Goal: Check status

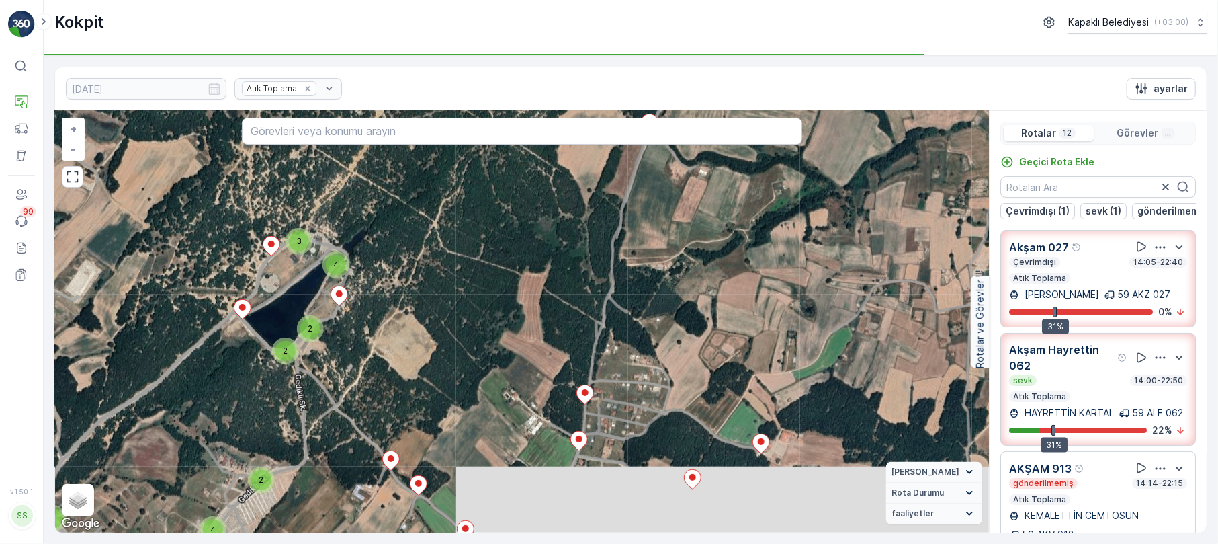
drag, startPoint x: 597, startPoint y: 326, endPoint x: 587, endPoint y: 258, distance: 68.6
click at [520, 421] on div "3 2 3 2 3 3 3 2 3 3 2 2 2 2 3 2 3 3 3 2 3 3 4 2 2 2 4 2 3 2 2 3 4 3 5 2 4 2 4 2…" at bounding box center [522, 321] width 934 height 421
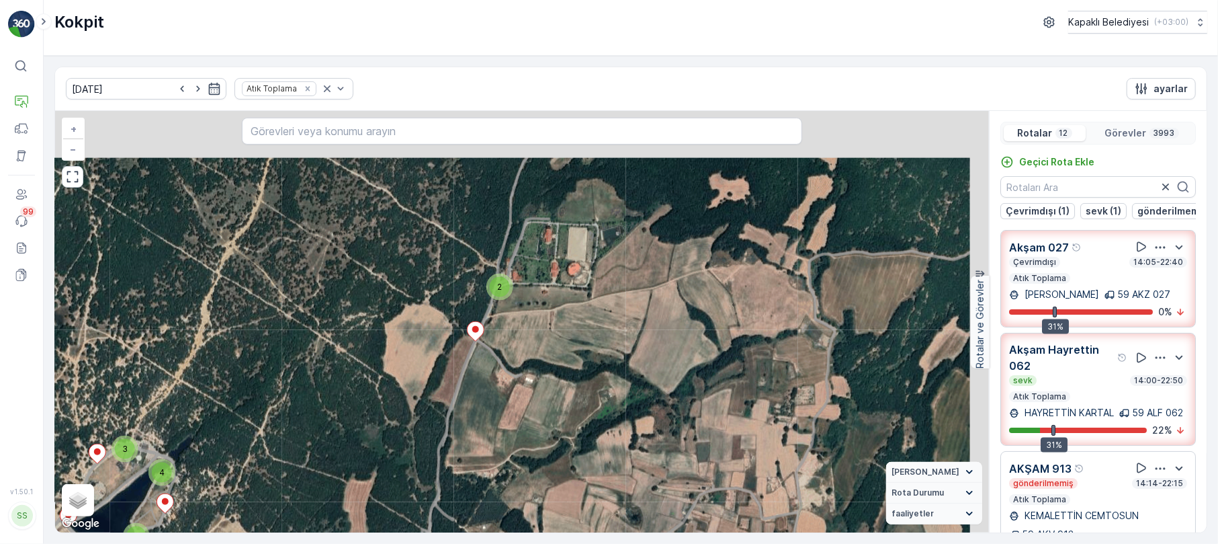
drag, startPoint x: 587, startPoint y: 258, endPoint x: 470, endPoint y: 390, distance: 176.2
click at [470, 390] on div "3 2 3 2 3 3 3 2 3 3 2 2 2 2 3 2 3 3 3 2 3 3 4 2 2 2 4 2 3 2 2 3 4 3 5 2 4 2 4 2…" at bounding box center [522, 321] width 934 height 421
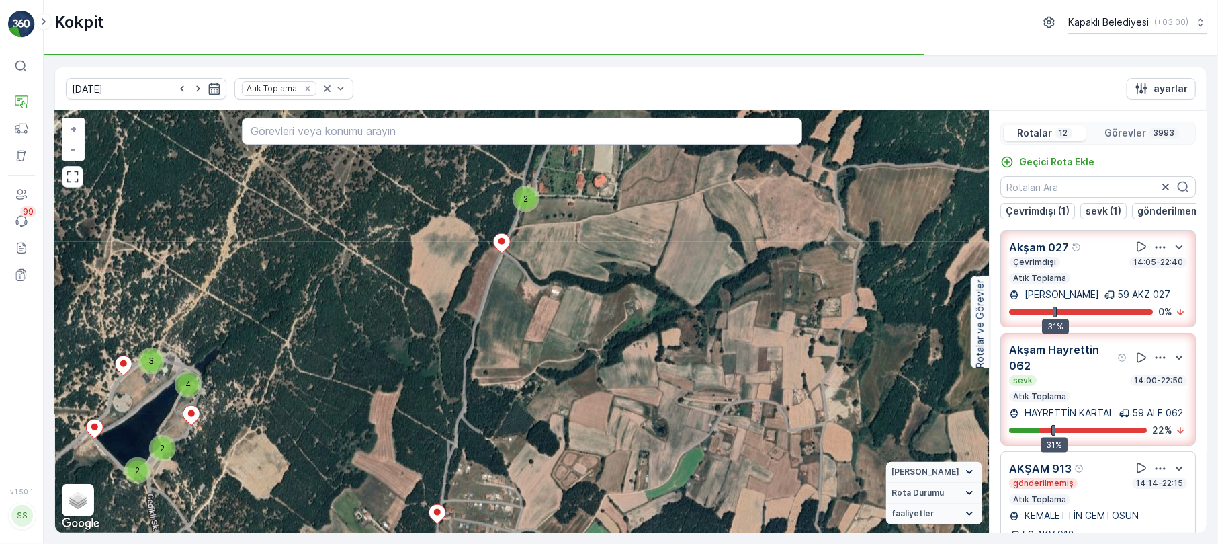
drag, startPoint x: 470, startPoint y: 328, endPoint x: 544, endPoint y: 409, distance: 109.5
click at [509, 233] on div "3 2 3 2 3 3 3 2 3 3 2 2 2 2 3 2 3 3 3 2 3 3 4 2 2 2 4 2 3 2 2 3 4 3 5 2 4 2 4 2…" at bounding box center [522, 321] width 934 height 421
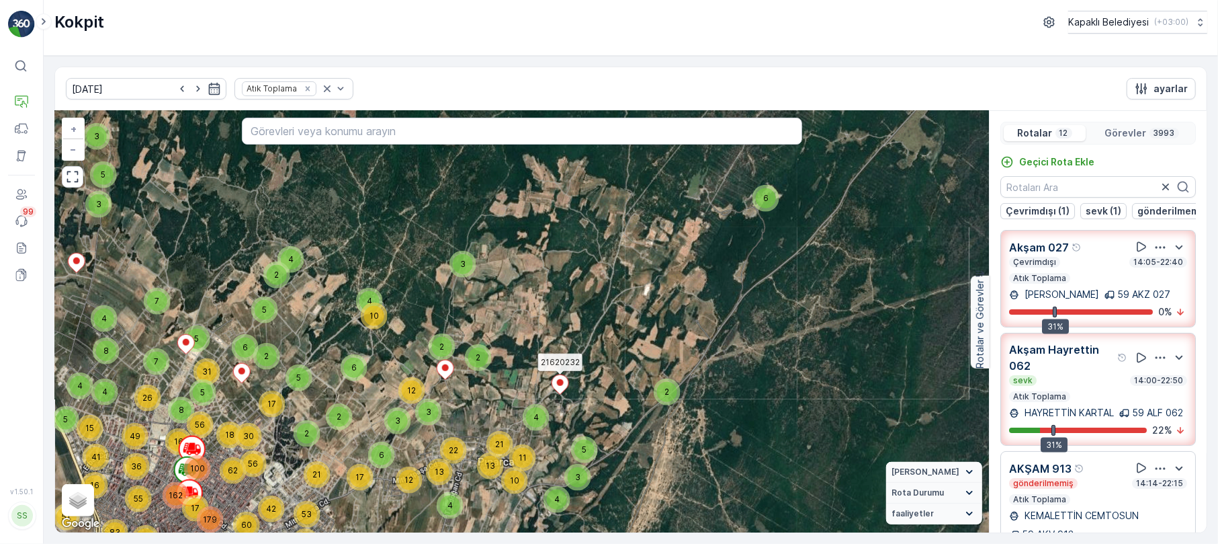
drag, startPoint x: 640, startPoint y: 469, endPoint x: 559, endPoint y: 383, distance: 118.4
click at [559, 383] on ellipse at bounding box center [560, 382] width 7 height 7
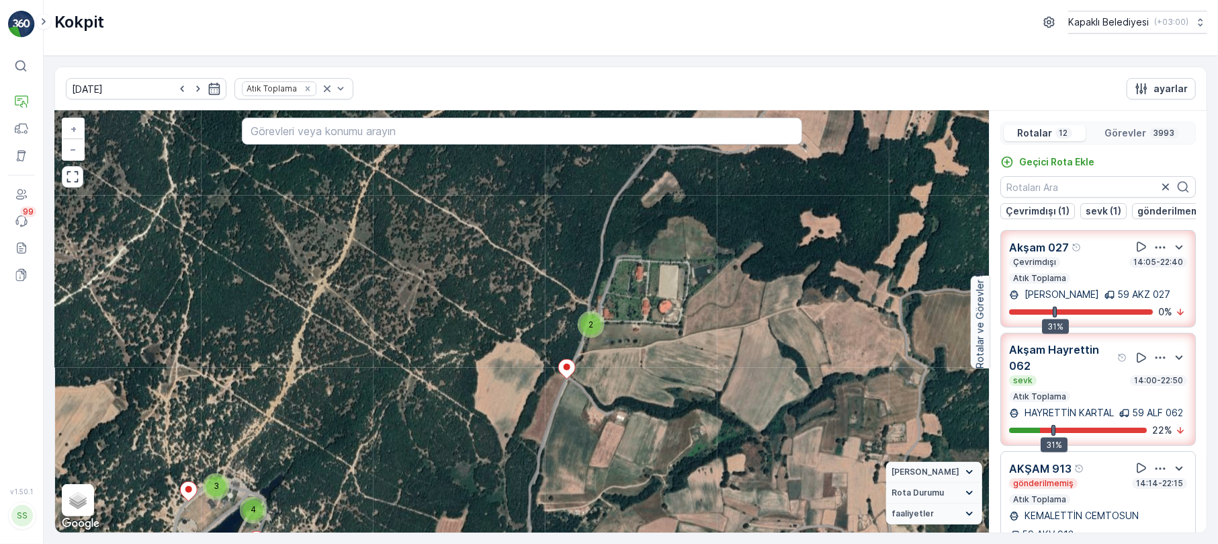
drag, startPoint x: 528, startPoint y: 305, endPoint x: 393, endPoint y: 520, distance: 253.6
click at [393, 520] on div "3 2 3 2 3 3 3 2 3 3 2 2 2 2 3 2 3 3 3 2 3 3 4 2 2 2 4 2 3 2 2 3 4 3 5 2 4 2 4 2…" at bounding box center [522, 321] width 934 height 421
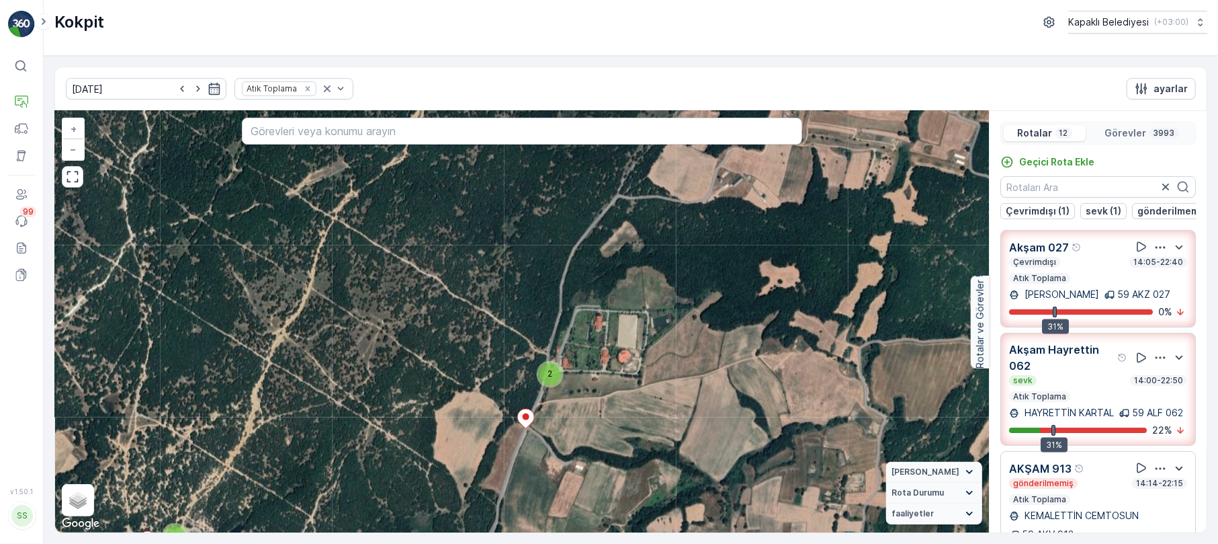
drag, startPoint x: 520, startPoint y: 379, endPoint x: 504, endPoint y: 409, distance: 34.3
click at [501, 409] on div "3 2 3 2 3 3 3 2 3 3 2 2 2 2 3 2 3 3 3 2 3 3 4 2 2 2 4 2 3 2 2 3 4 3 5 2 4 2 4 2…" at bounding box center [522, 321] width 934 height 421
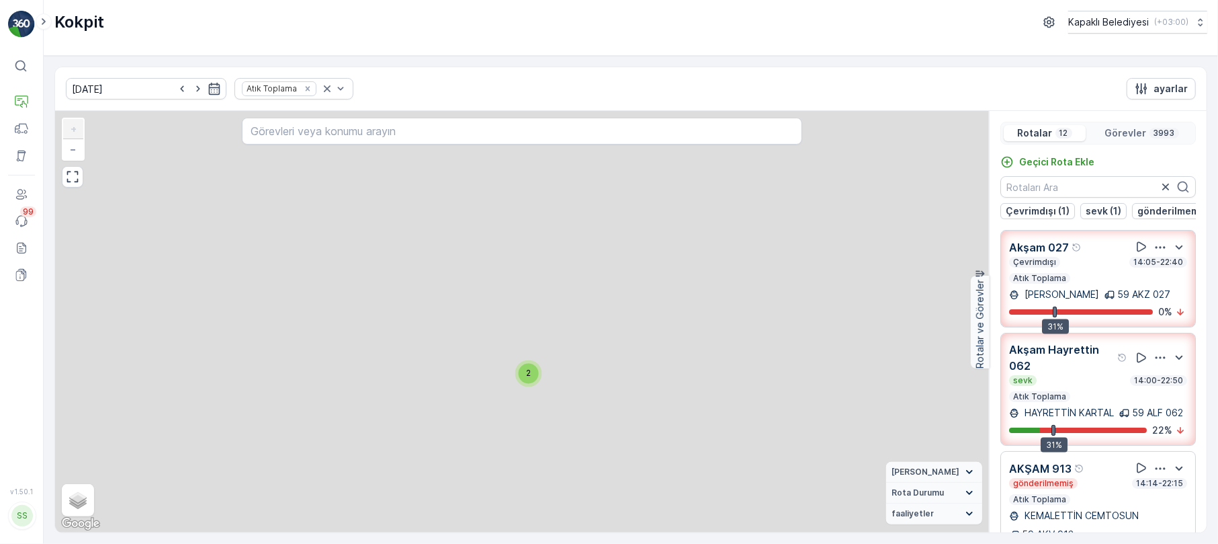
click at [531, 380] on div "2" at bounding box center [529, 374] width 20 height 20
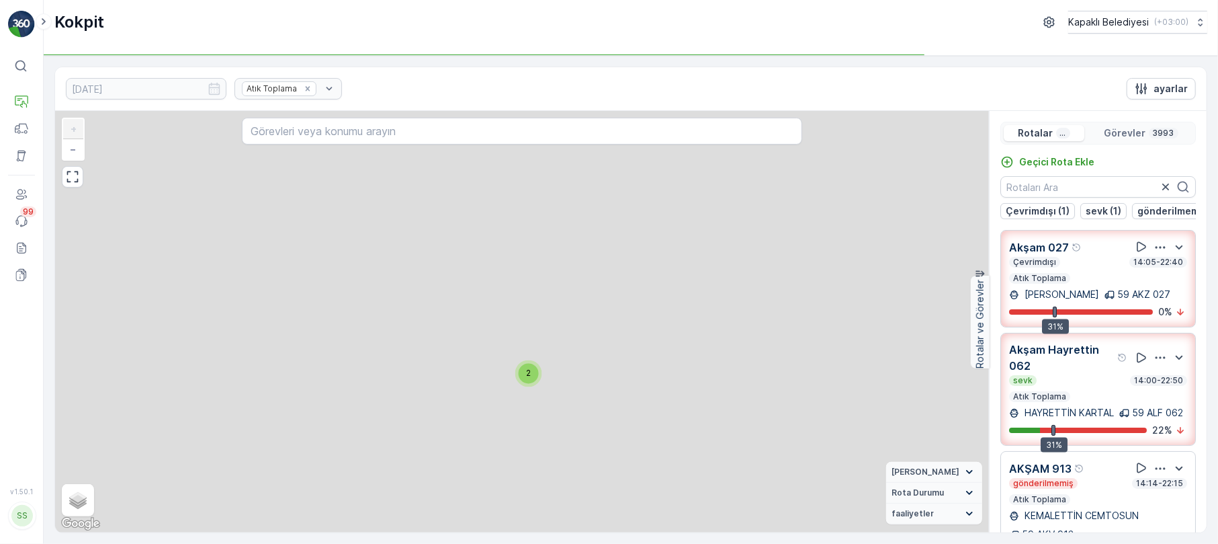
click at [532, 372] on div "2" at bounding box center [529, 374] width 20 height 20
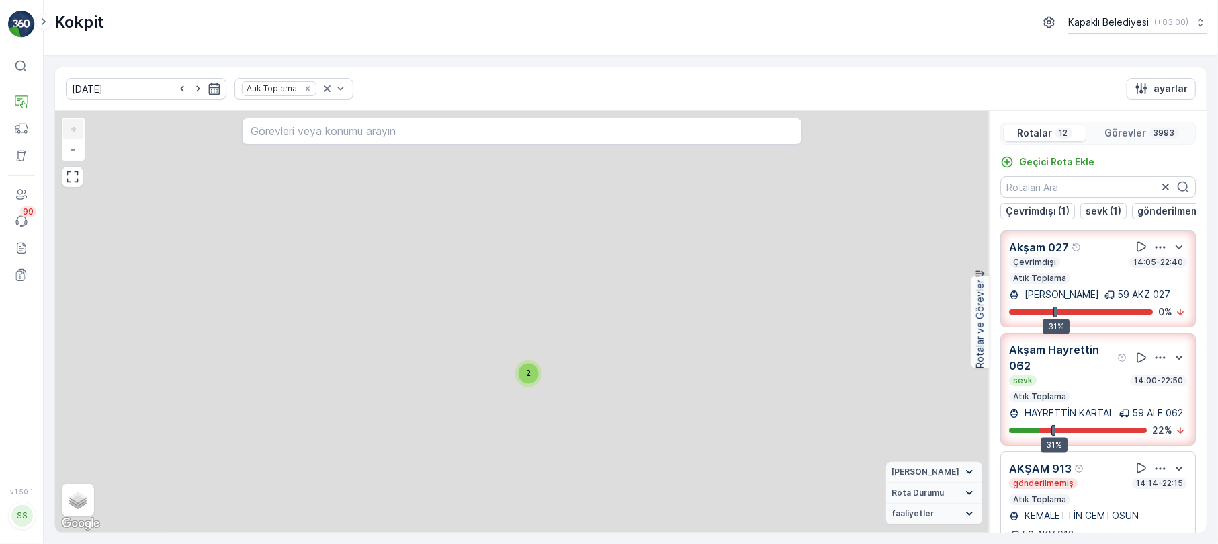
click at [532, 372] on div "2" at bounding box center [529, 374] width 20 height 20
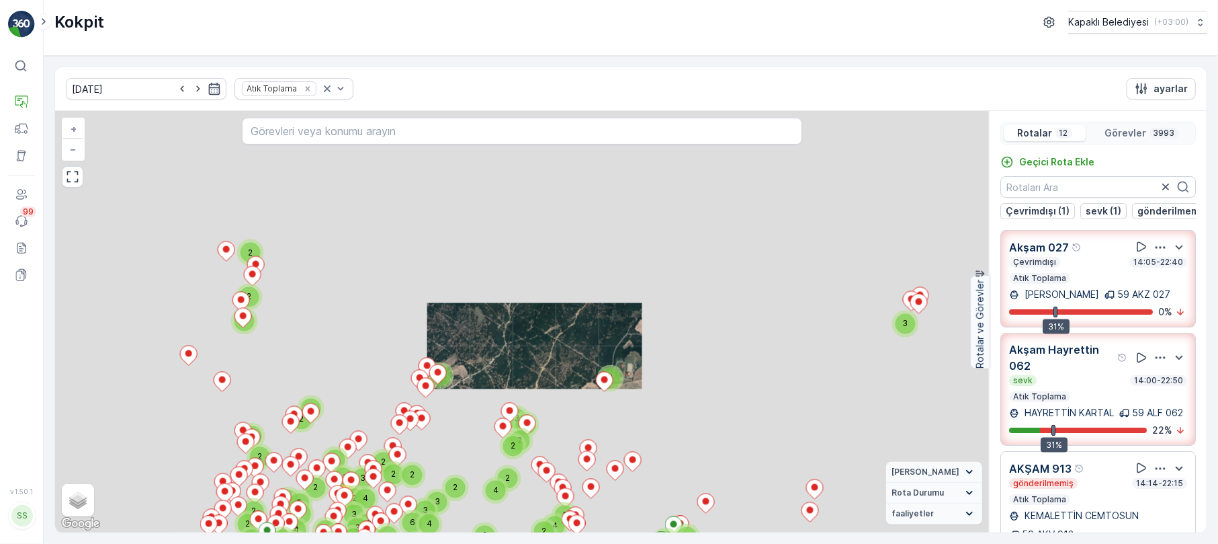
drag, startPoint x: 672, startPoint y: 390, endPoint x: 604, endPoint y: 366, distance: 72.7
click at [604, 366] on div "3 2 3 2 3 3 3 2 3 3 2 2 2 2 3 2 3 3 3 2 3 3 4 2 2 2 4 2 3 2 2 3 4 3 5 2 4 2 4 2…" at bounding box center [522, 321] width 934 height 421
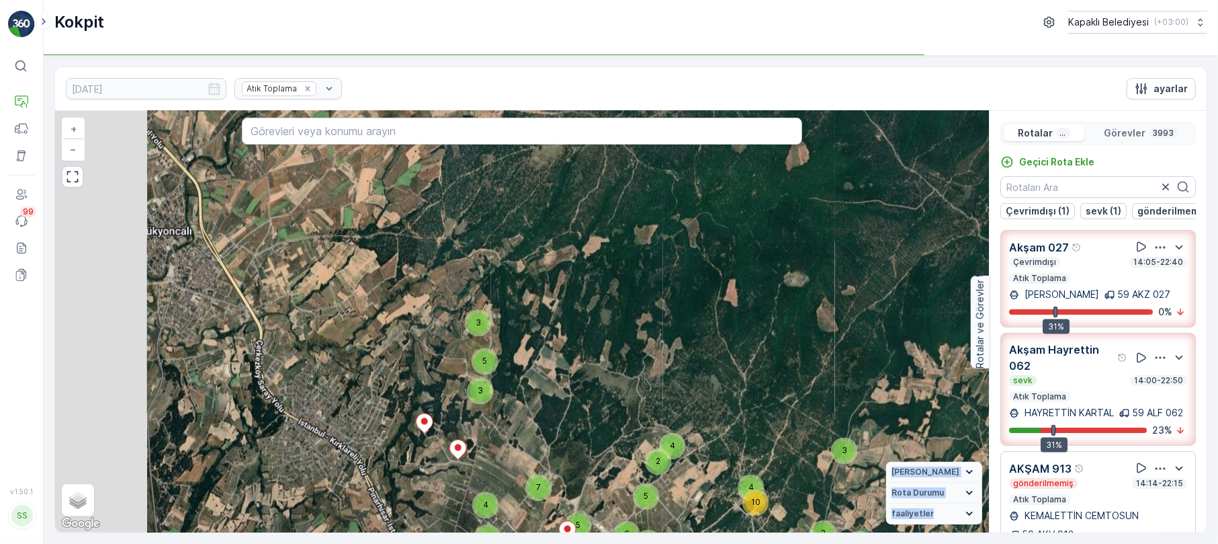
drag, startPoint x: 241, startPoint y: 298, endPoint x: 499, endPoint y: 362, distance: 265.7
click at [484, 366] on div "5" at bounding box center [485, 361] width 20 height 20
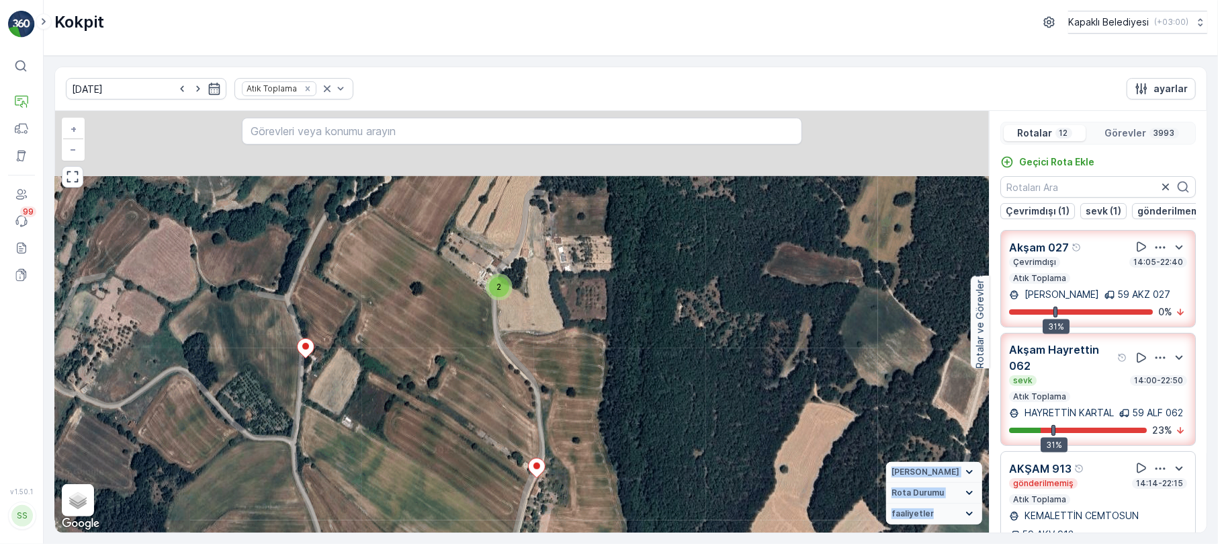
drag, startPoint x: 585, startPoint y: 281, endPoint x: 551, endPoint y: 456, distance: 177.9
click at [546, 456] on div "2 2 2 2 3 2 3 2 2 2 2 2 2 2 2 2 3 2 2 2 2 4 2 2 2 4 2 2 2 2 2 8 4 2 2 10 2 2 6 …" at bounding box center [522, 321] width 934 height 421
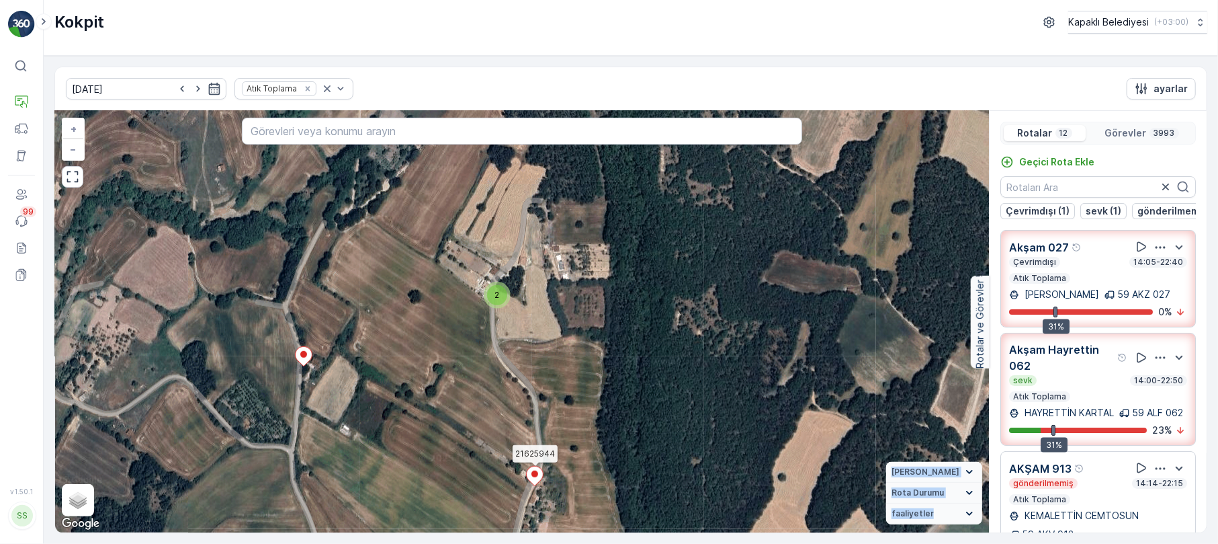
click at [495, 290] on span "2" at bounding box center [497, 295] width 5 height 10
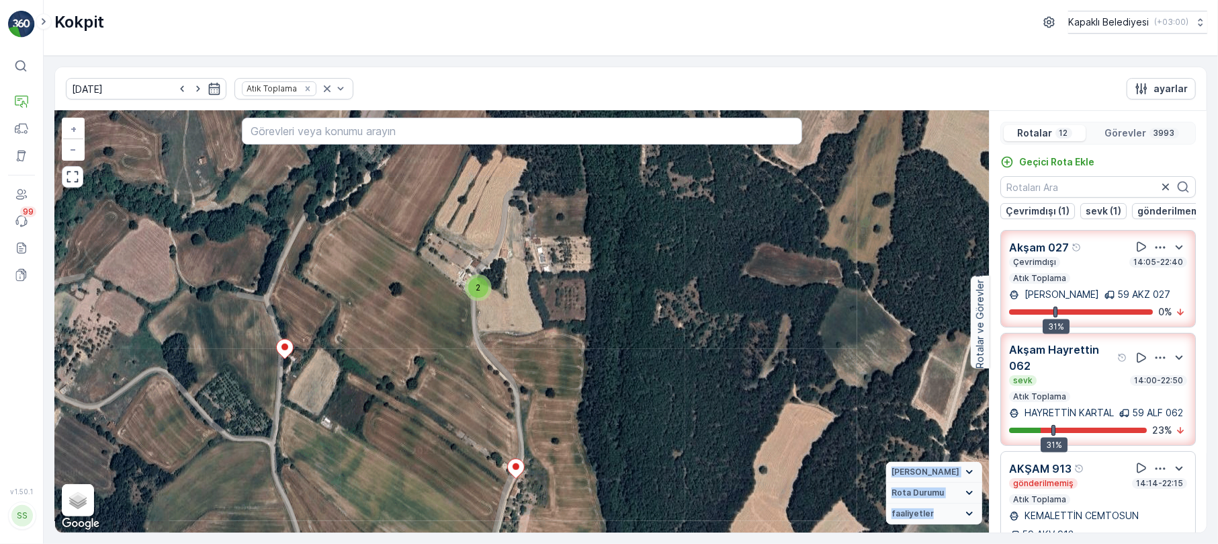
click at [480, 296] on div "2" at bounding box center [478, 288] width 20 height 20
